Goal: Check status: Check status

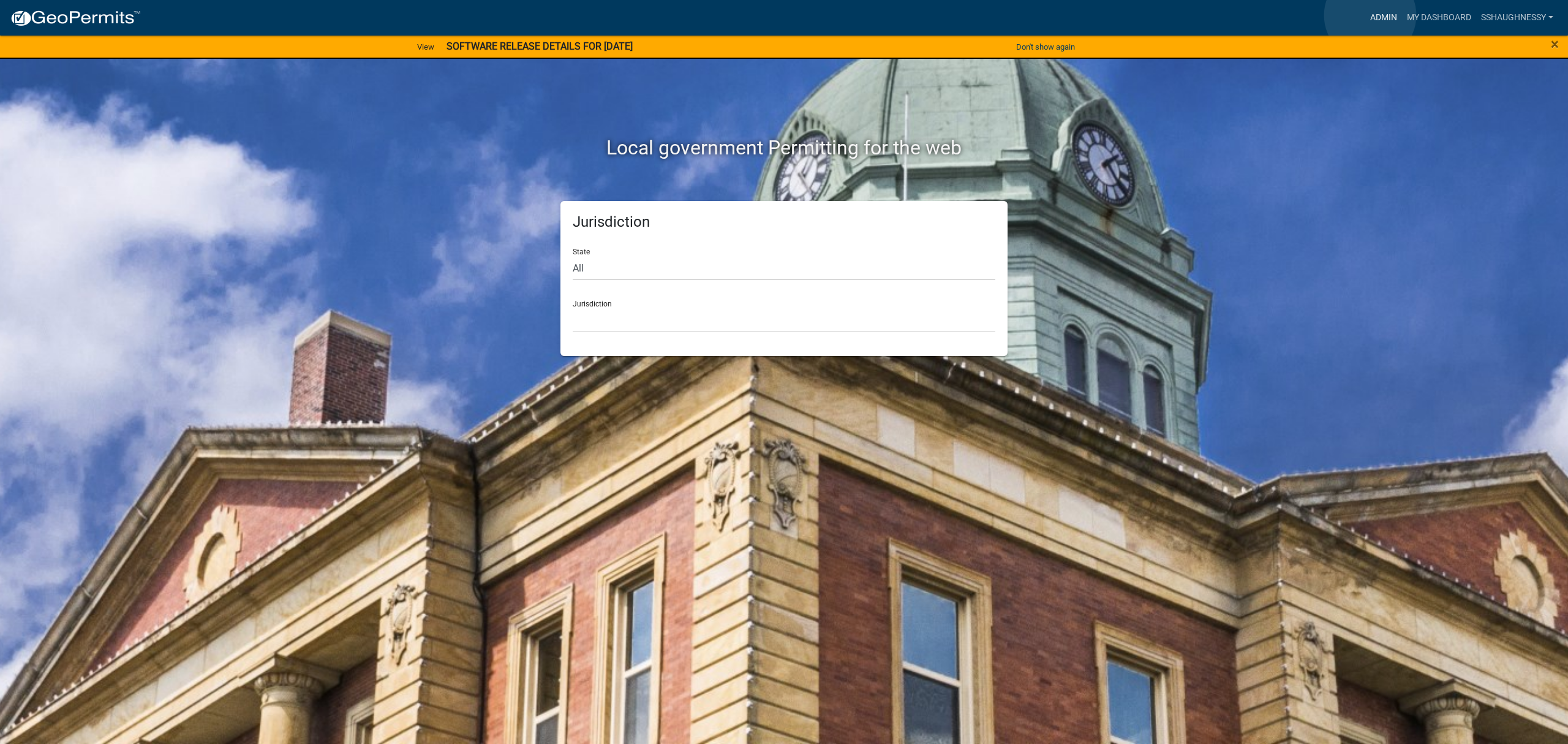
click at [1370, 15] on link "Admin" at bounding box center [1383, 18] width 36 height 23
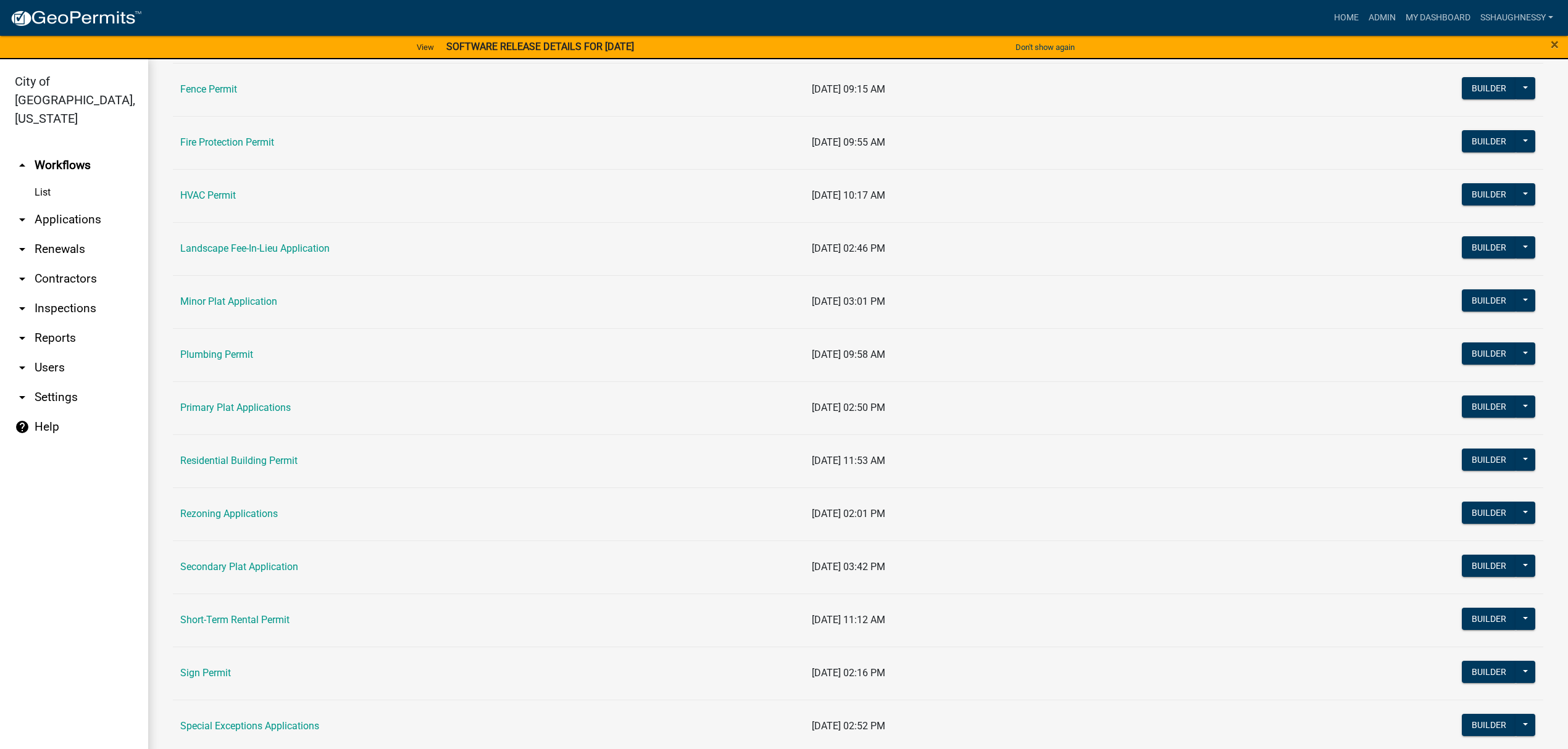
scroll to position [493, 0]
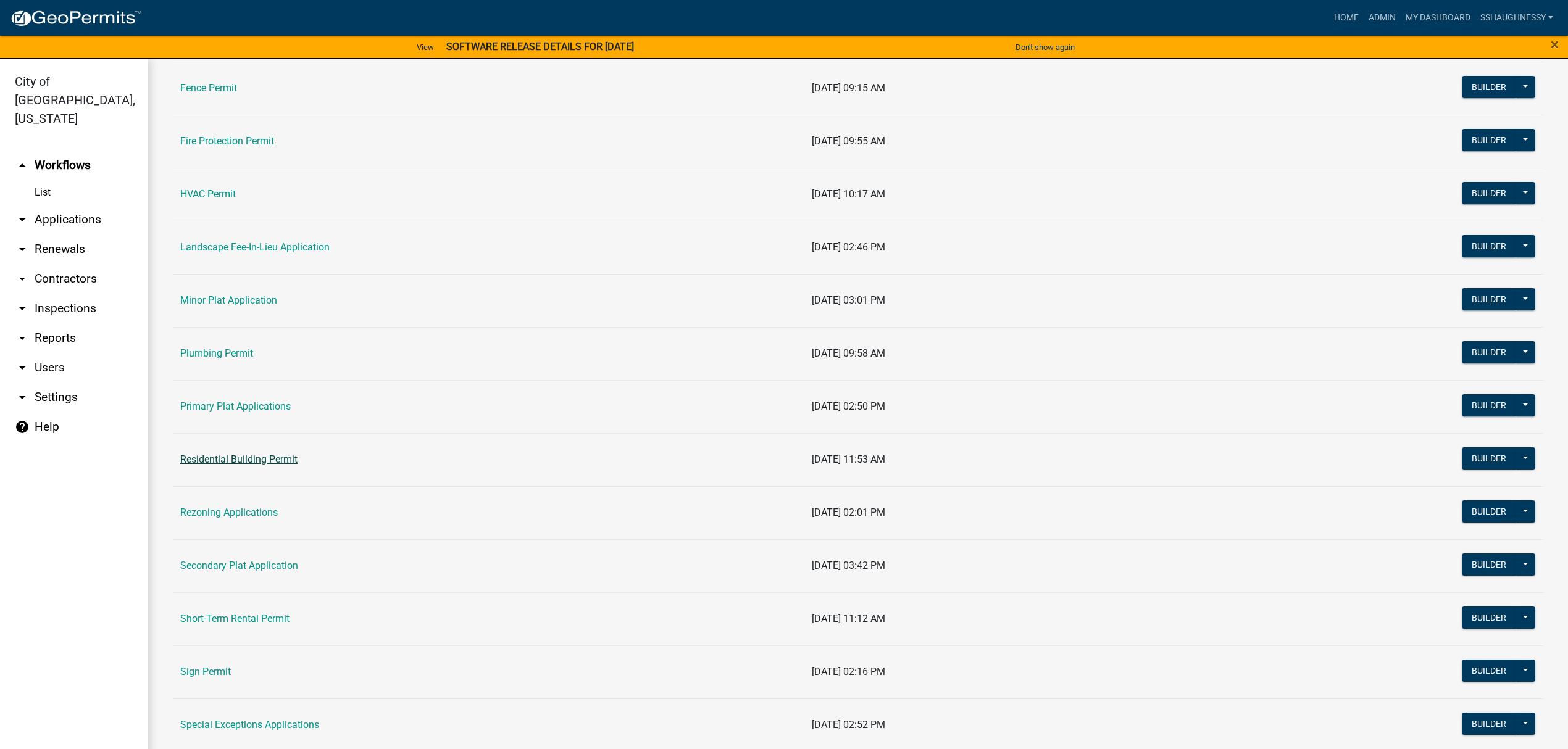
click at [248, 464] on link "Residential Building Permit" at bounding box center [239, 459] width 117 height 11
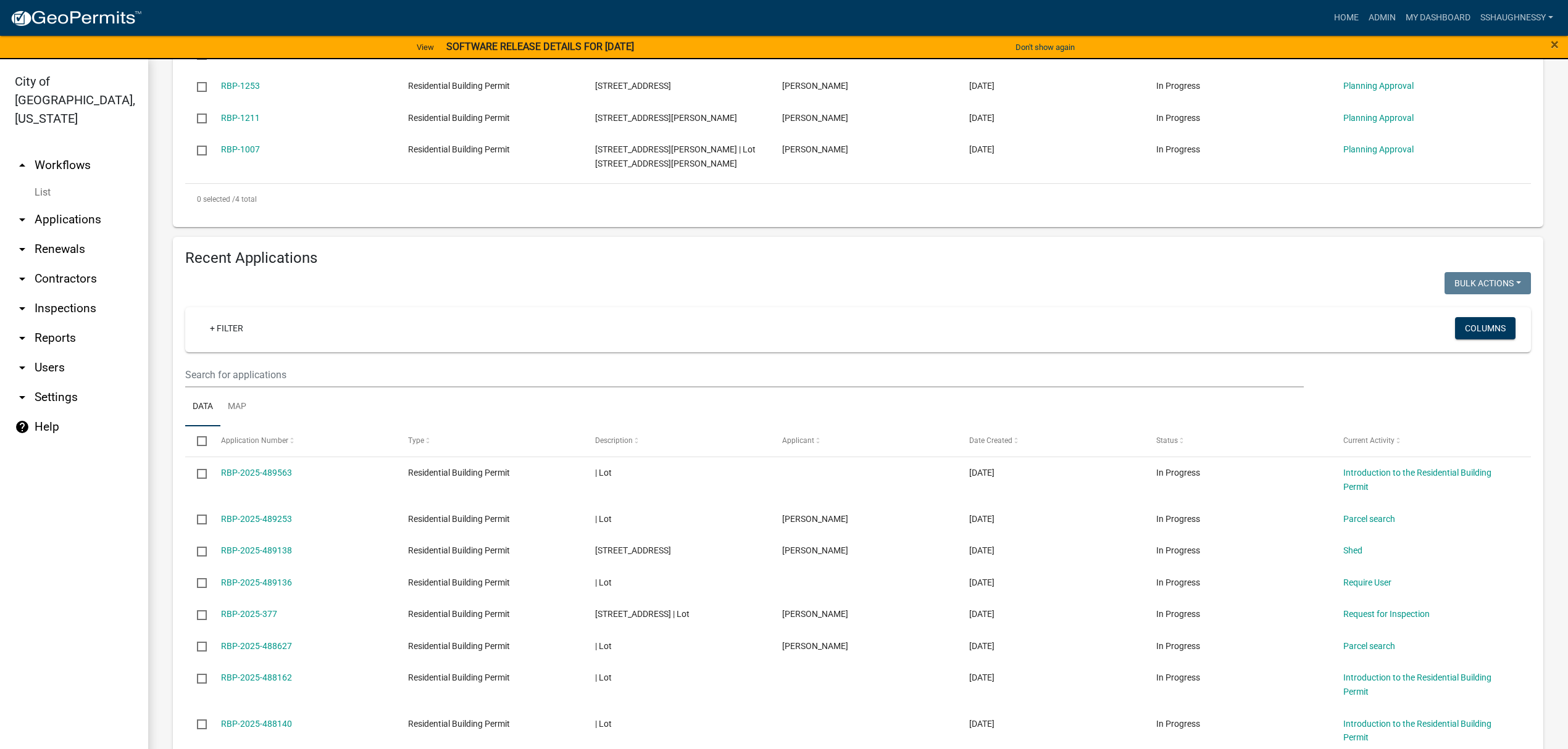
scroll to position [411, 0]
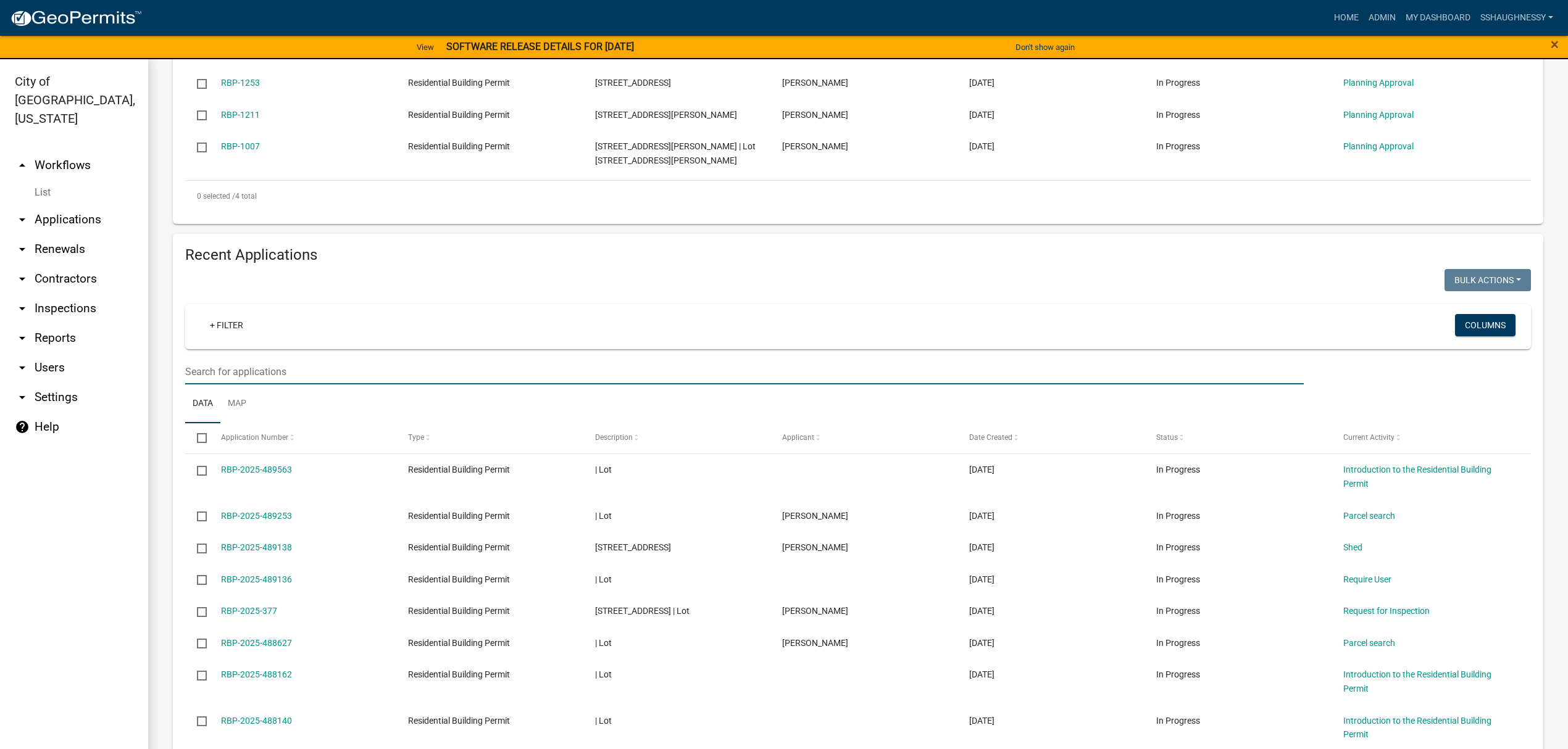
click at [361, 376] on input "text" at bounding box center [744, 371] width 1118 height 25
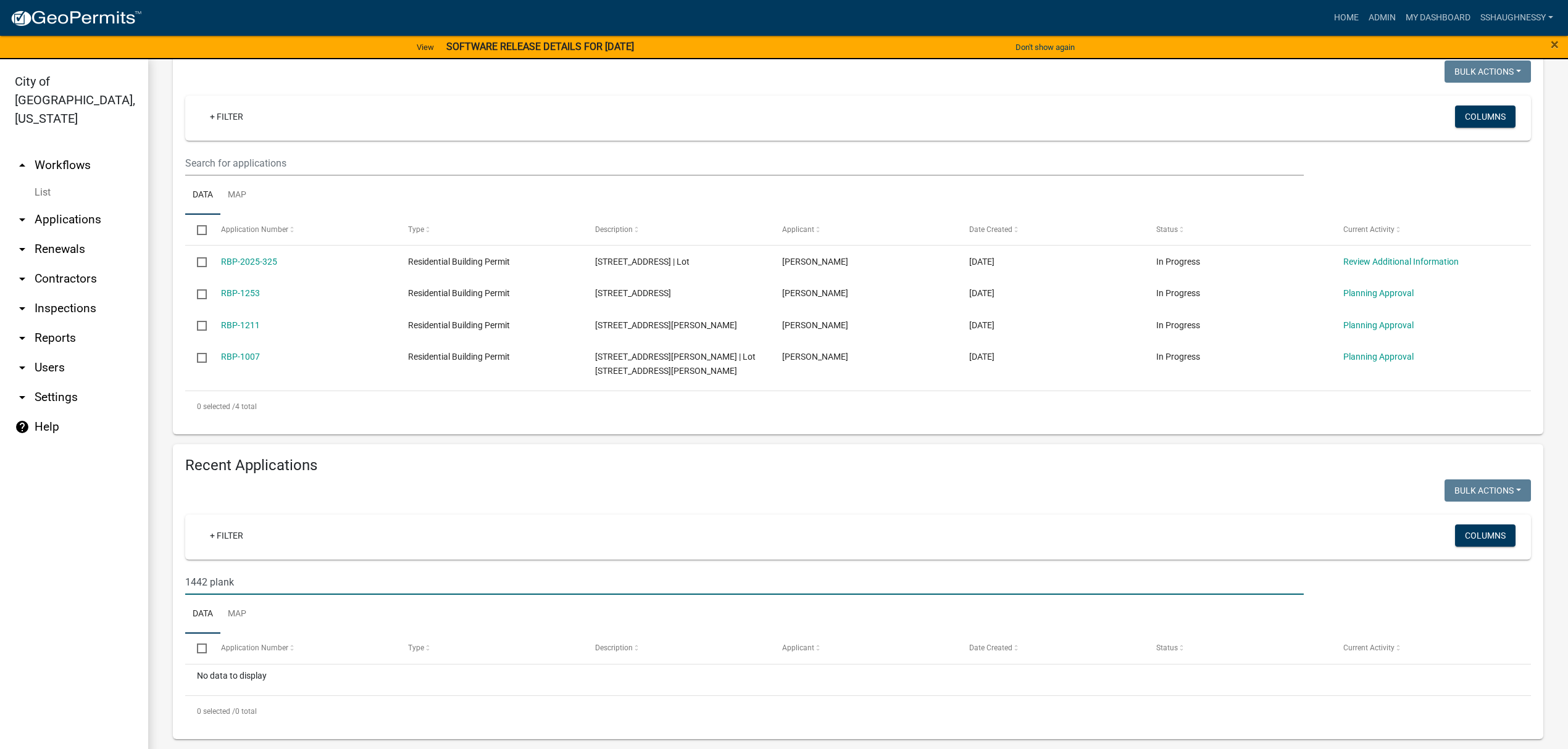
scroll to position [200, 0]
type input "1442 plank"
